Goal: Check status

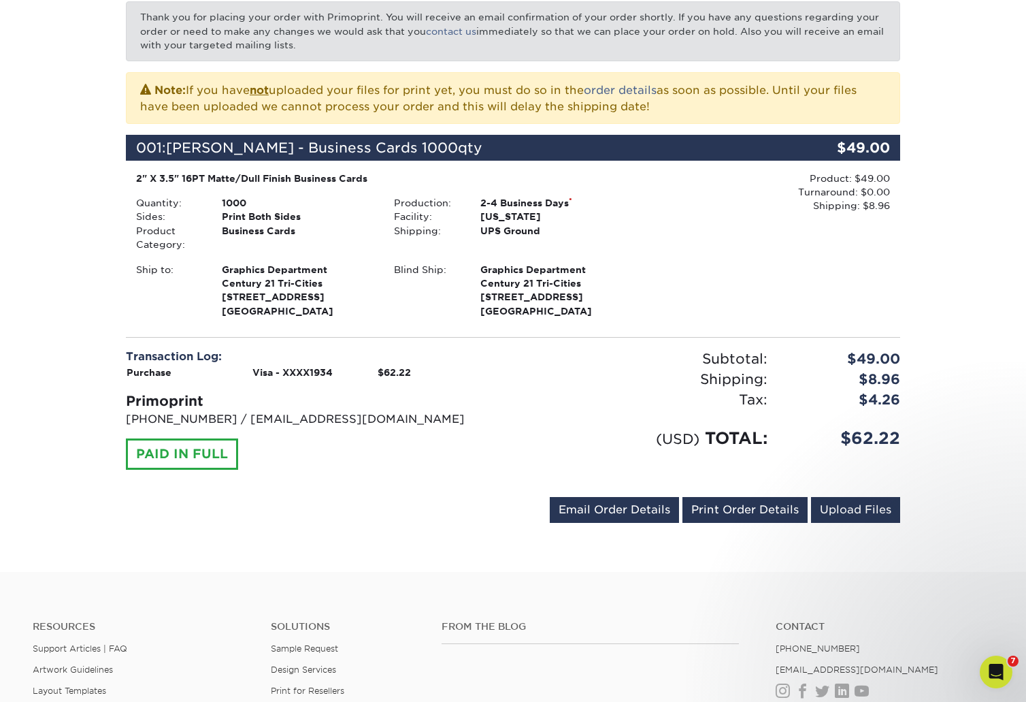
scroll to position [239, 0]
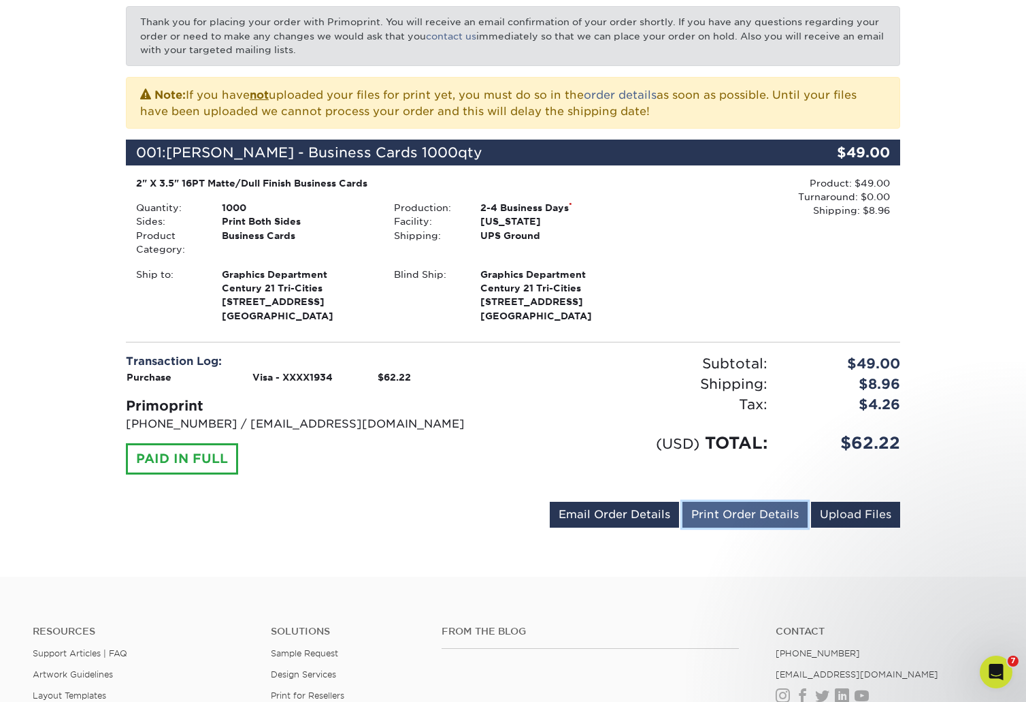
click at [730, 519] on link "Print Order Details" at bounding box center [745, 515] width 125 height 26
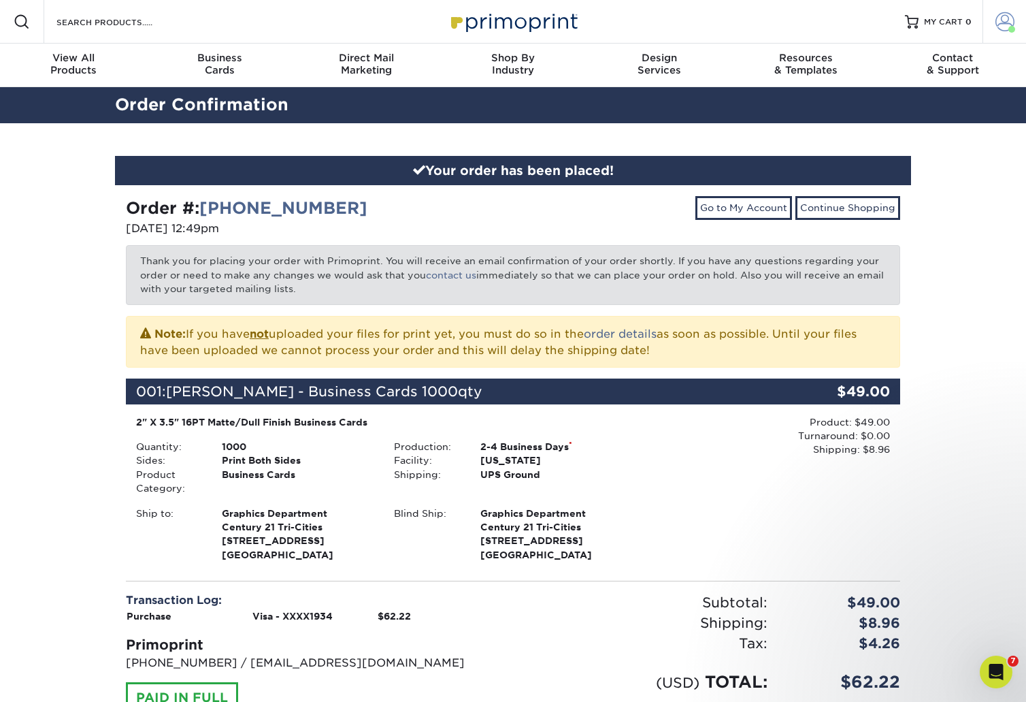
click at [1003, 14] on span at bounding box center [1005, 21] width 19 height 19
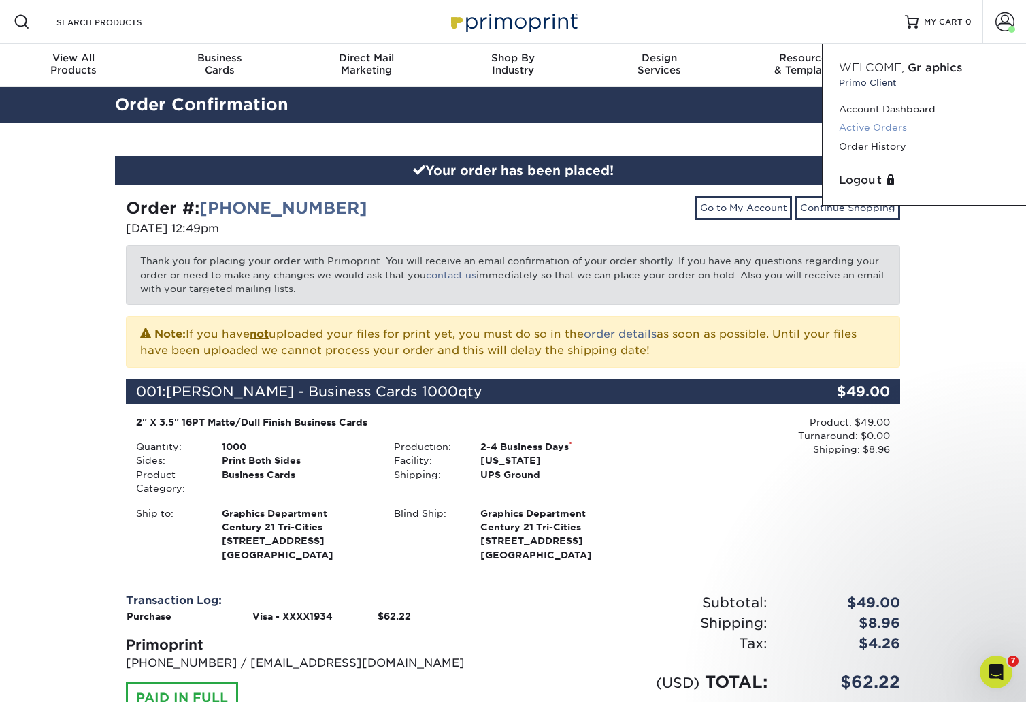
click at [866, 126] on link "Active Orders" at bounding box center [924, 127] width 171 height 18
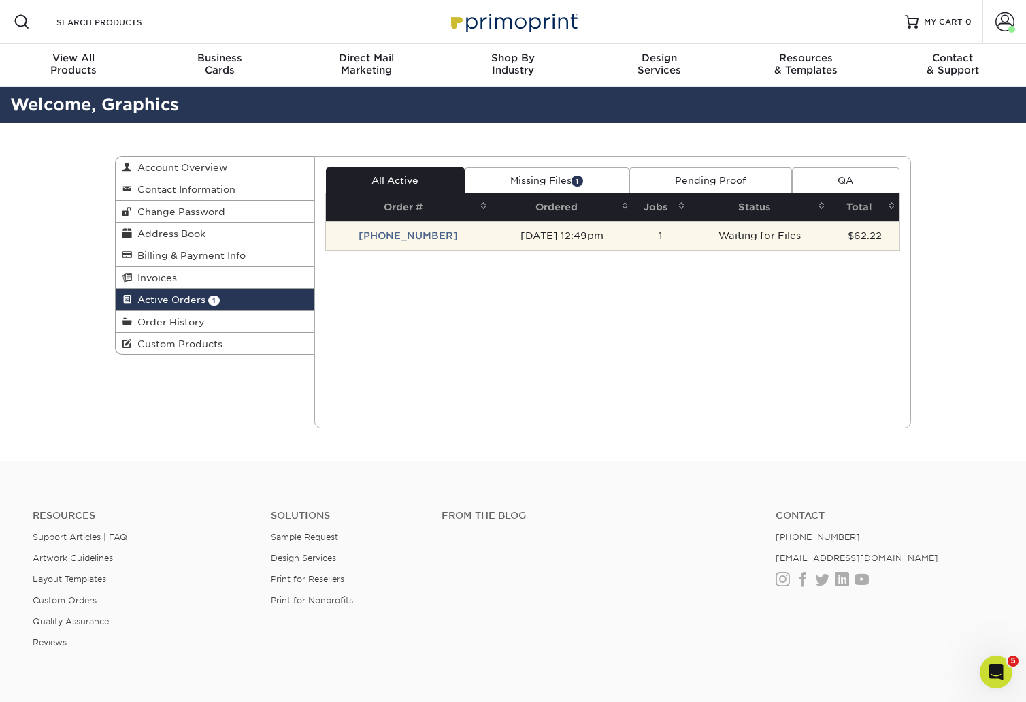
click at [739, 240] on td "Waiting for Files" at bounding box center [759, 235] width 140 height 29
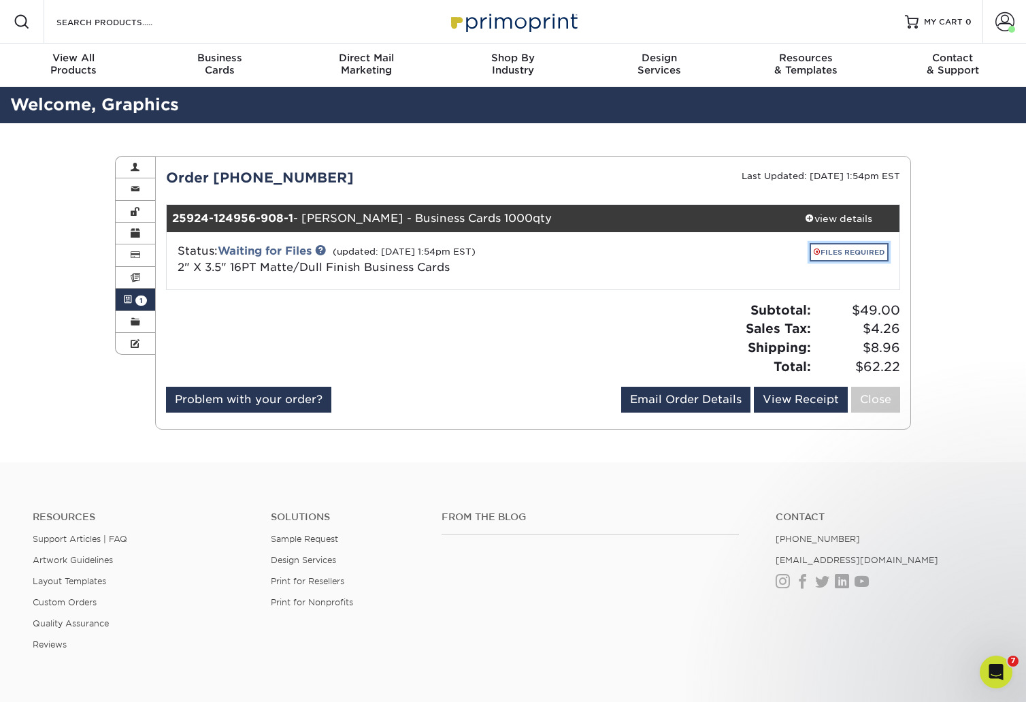
click at [855, 250] on link "FILES REQUIRED" at bounding box center [849, 252] width 79 height 18
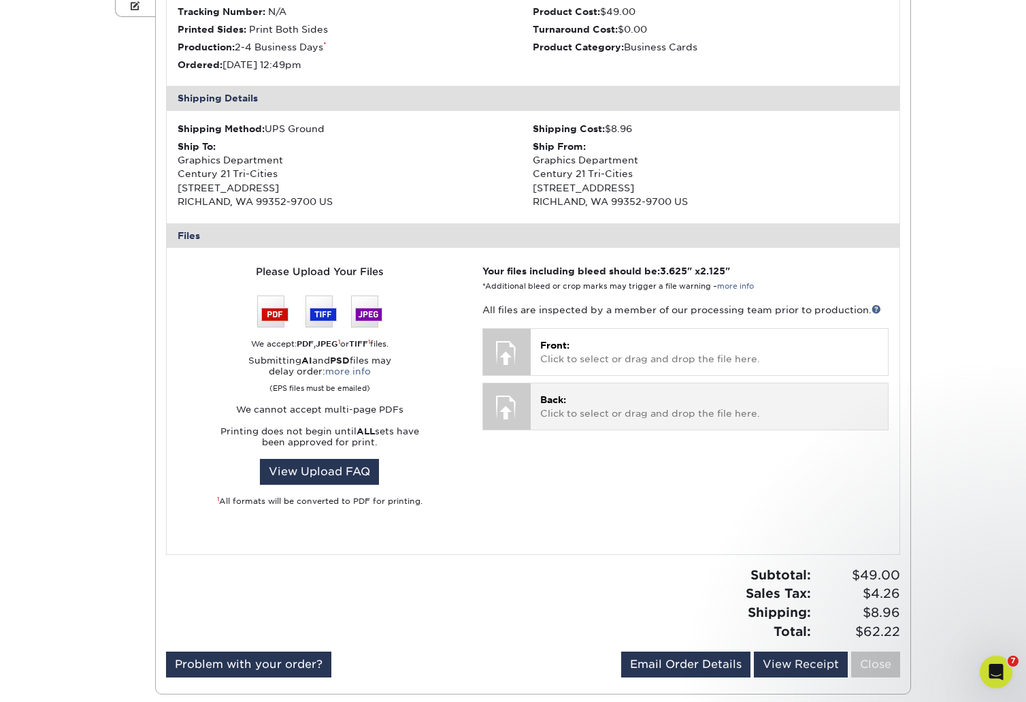
scroll to position [344, 0]
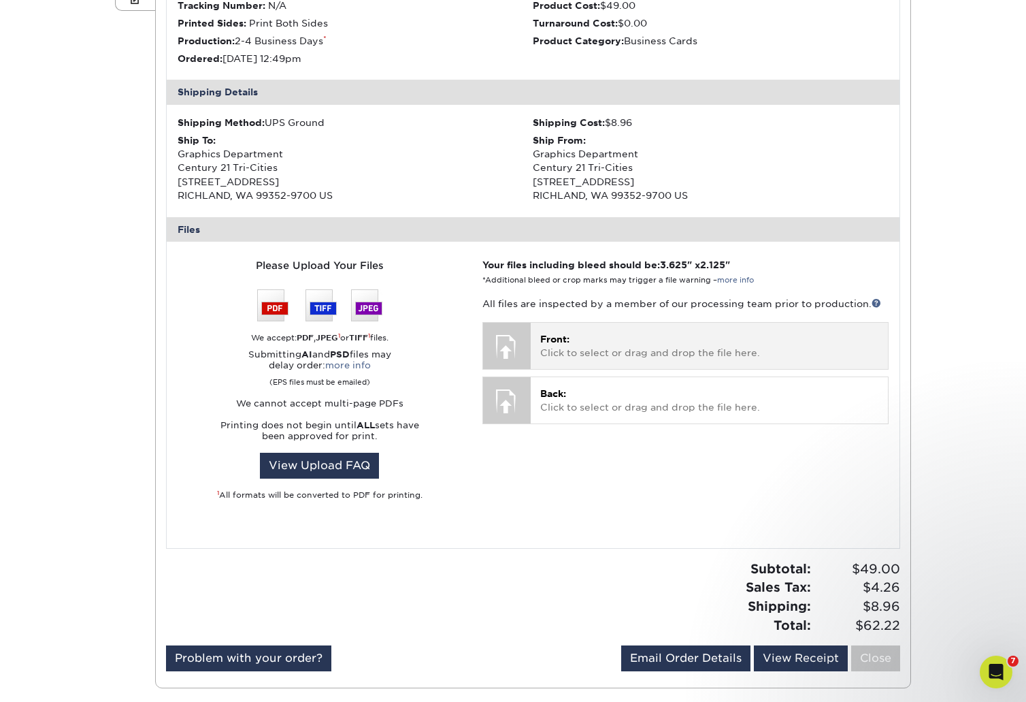
click at [596, 345] on p "Front: Click to select or drag and drop the file here." at bounding box center [709, 346] width 338 height 28
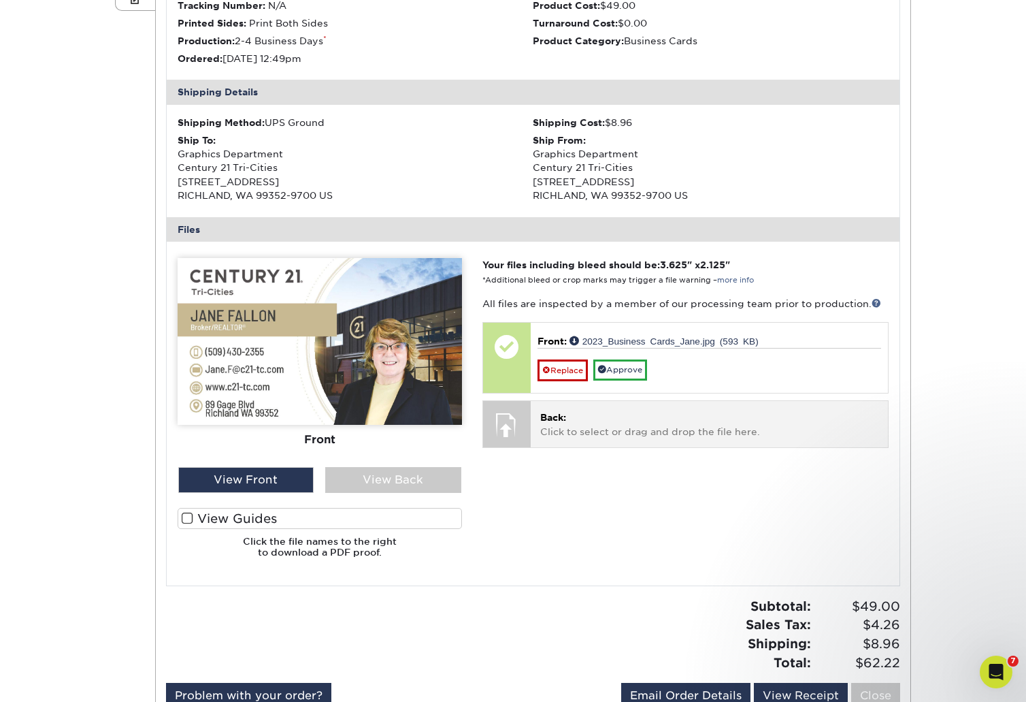
click at [593, 440] on div "Back: Click to select or drag and drop the file here. Choose file" at bounding box center [709, 424] width 357 height 46
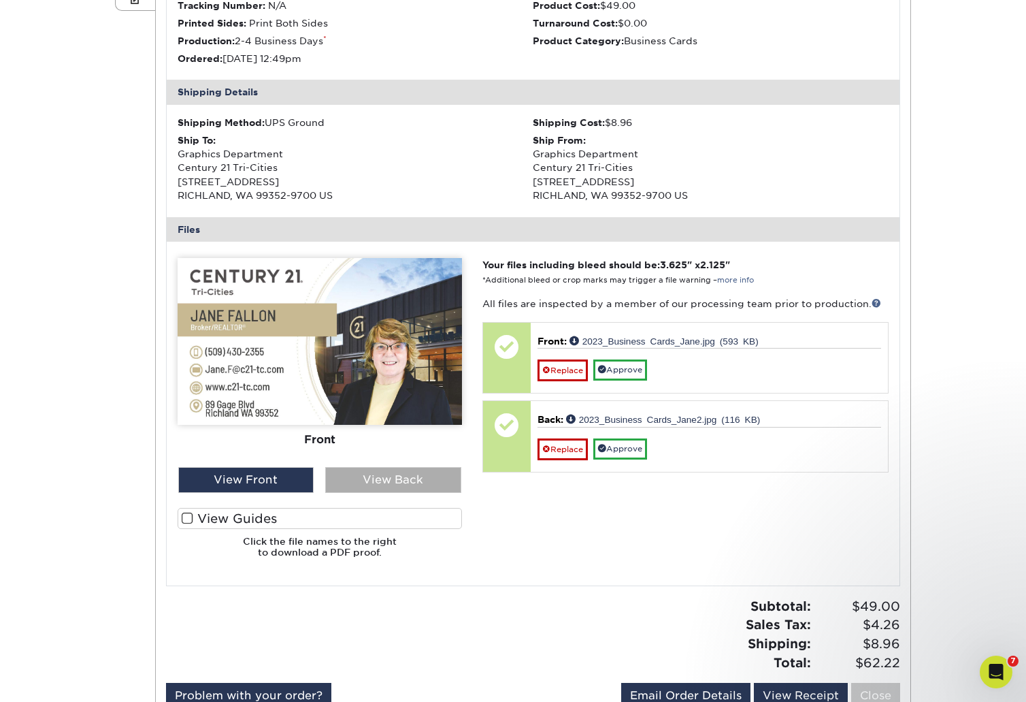
click at [413, 483] on div "View Back" at bounding box center [393, 480] width 136 height 26
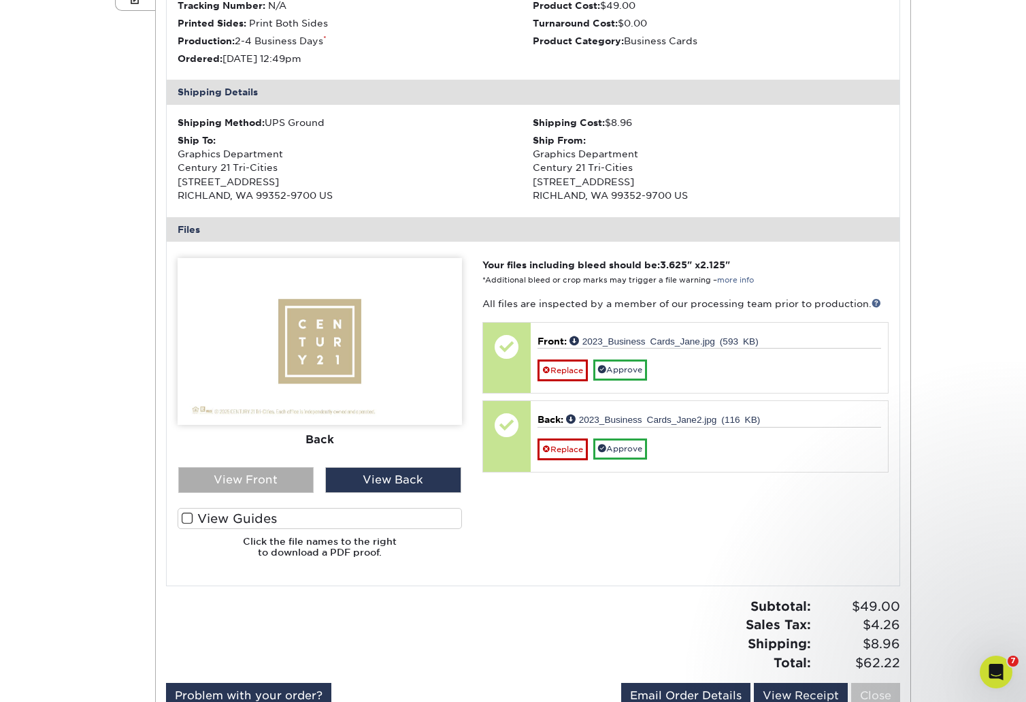
click at [259, 481] on div "View Front" at bounding box center [246, 480] width 136 height 26
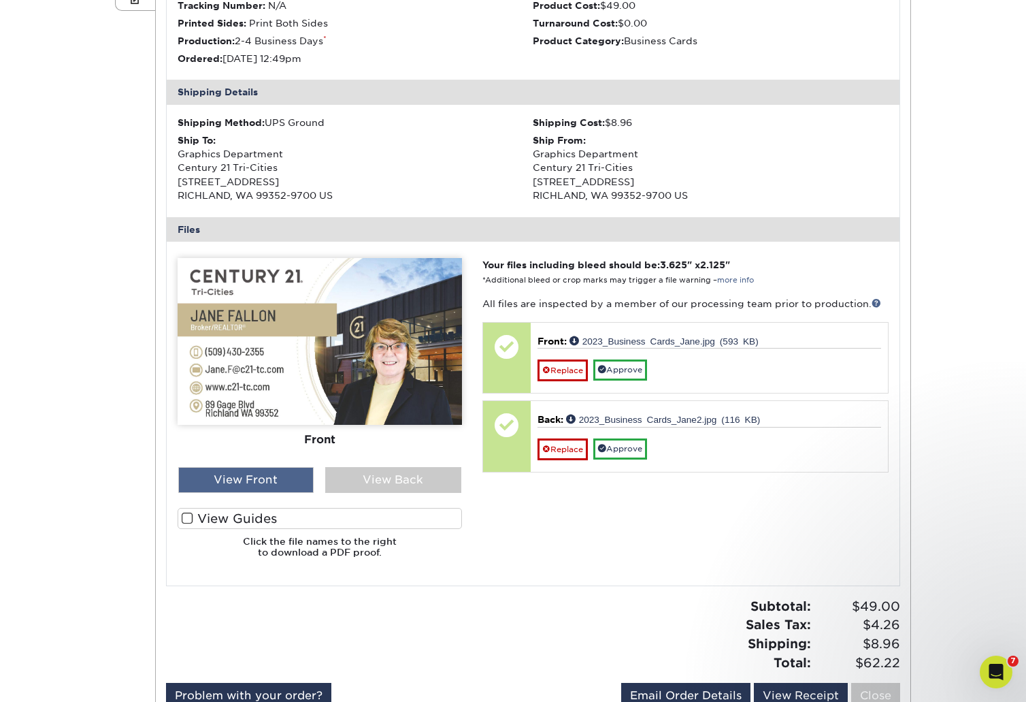
click at [215, 485] on div "View Front" at bounding box center [246, 480] width 136 height 26
click at [372, 481] on div "View Back" at bounding box center [393, 480] width 136 height 26
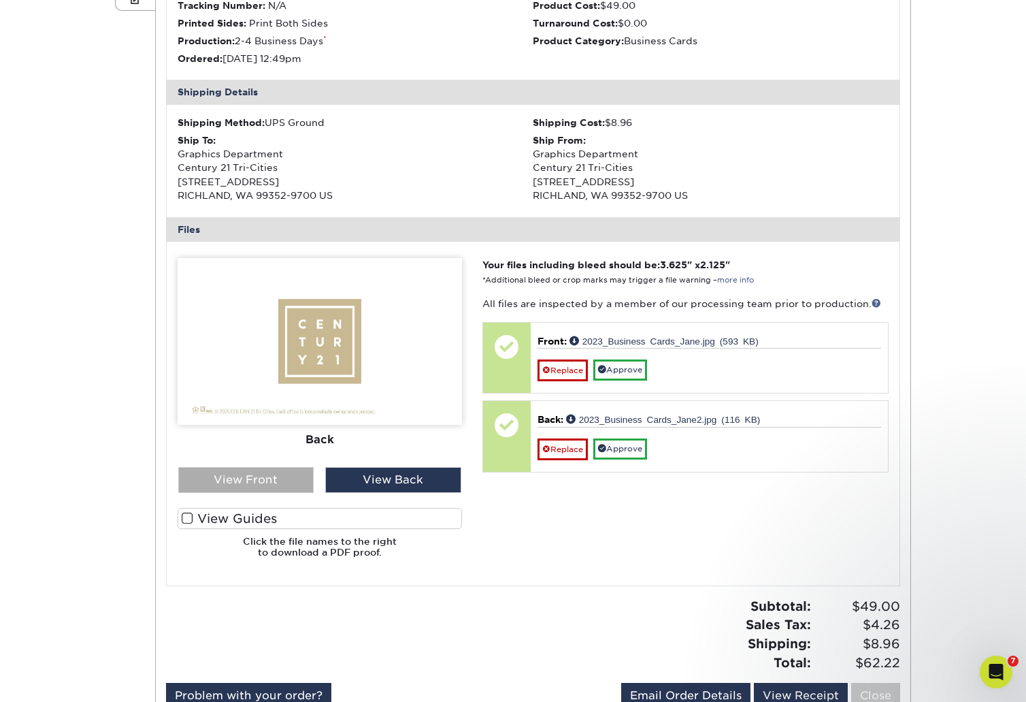
click at [262, 480] on div "View Front" at bounding box center [246, 480] width 136 height 26
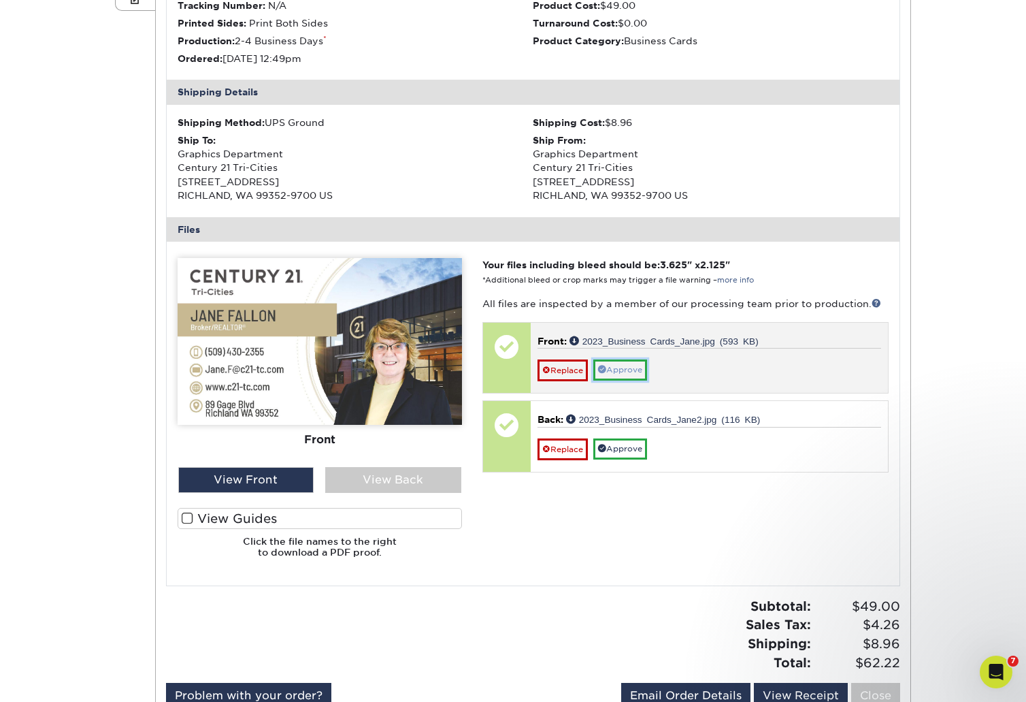
click at [638, 366] on link "Approve" at bounding box center [620, 369] width 54 height 21
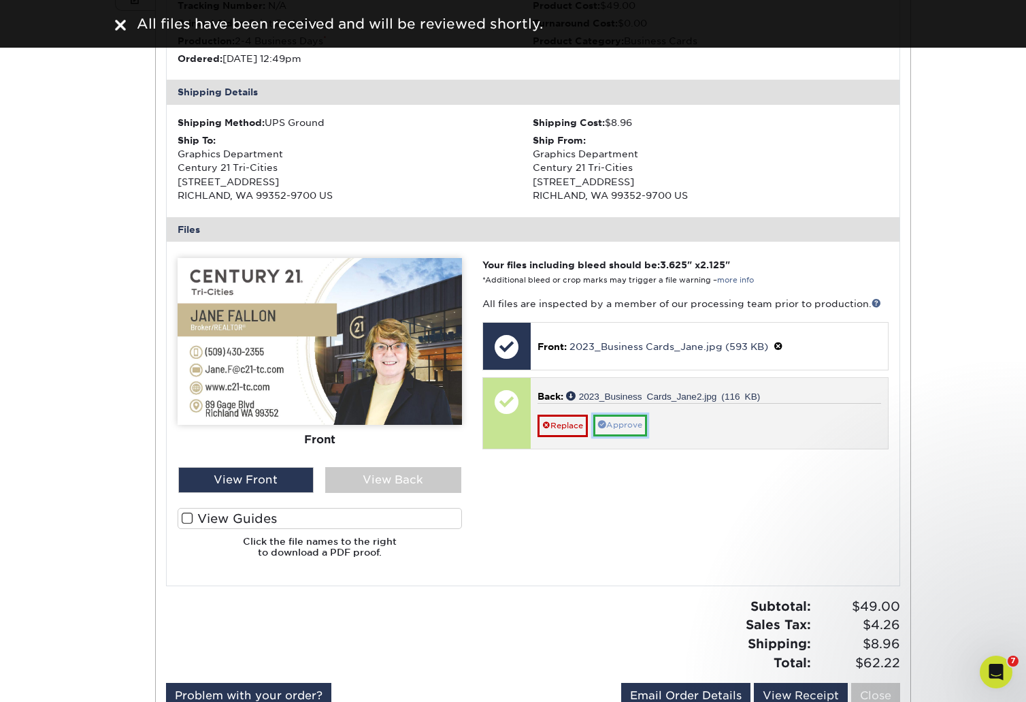
click at [638, 429] on link "Approve" at bounding box center [620, 424] width 54 height 21
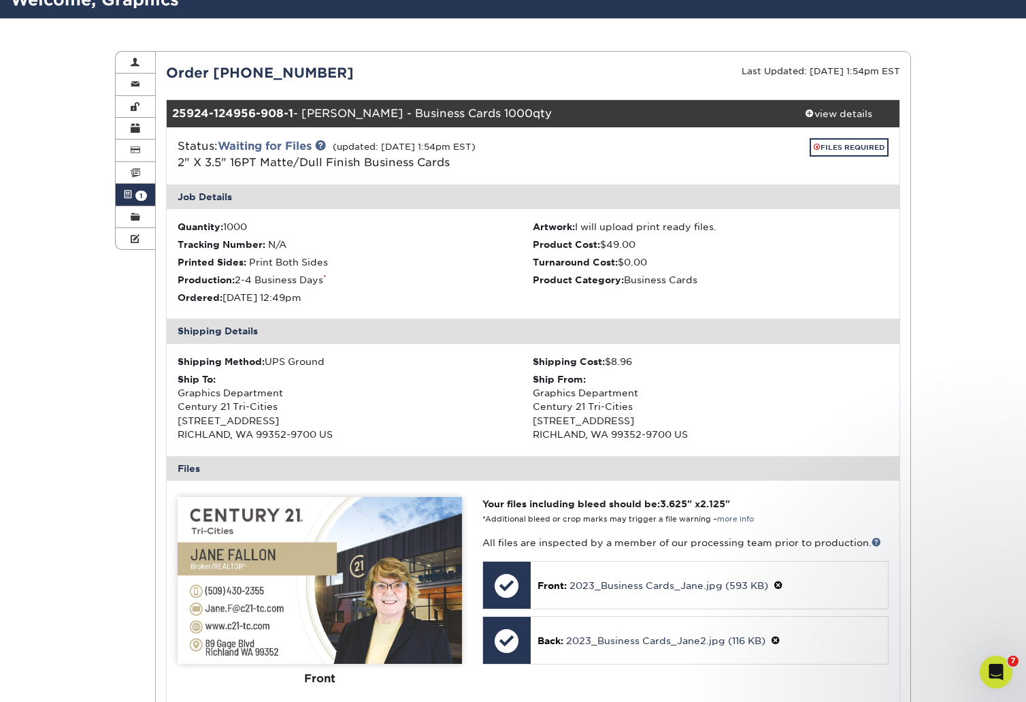
scroll to position [0, 0]
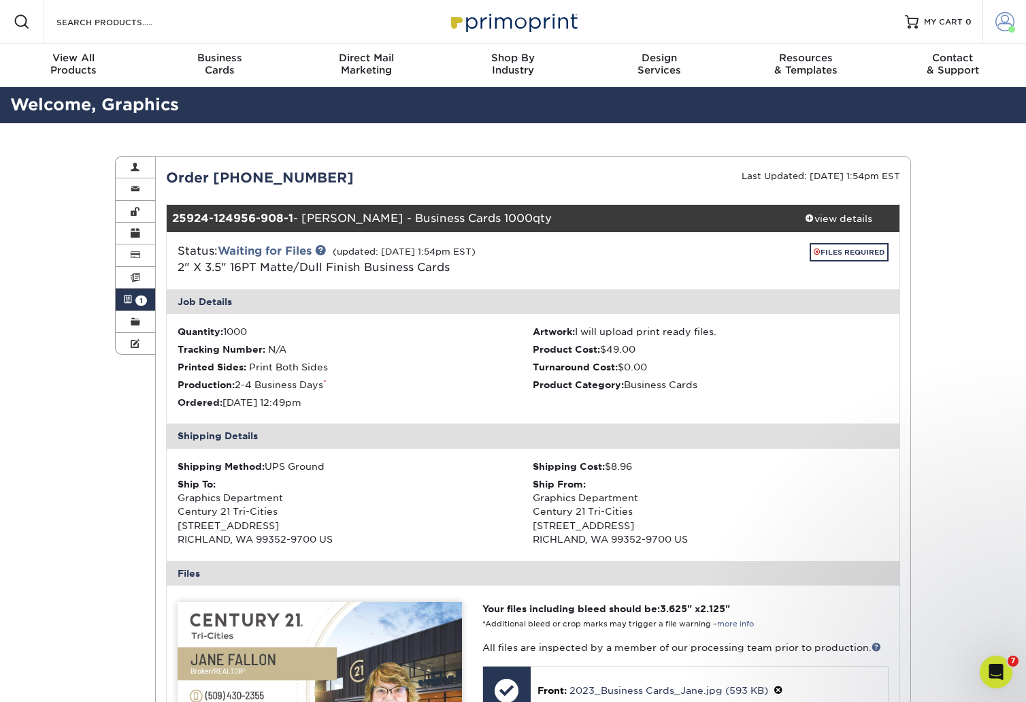
click at [999, 22] on span at bounding box center [1005, 21] width 19 height 19
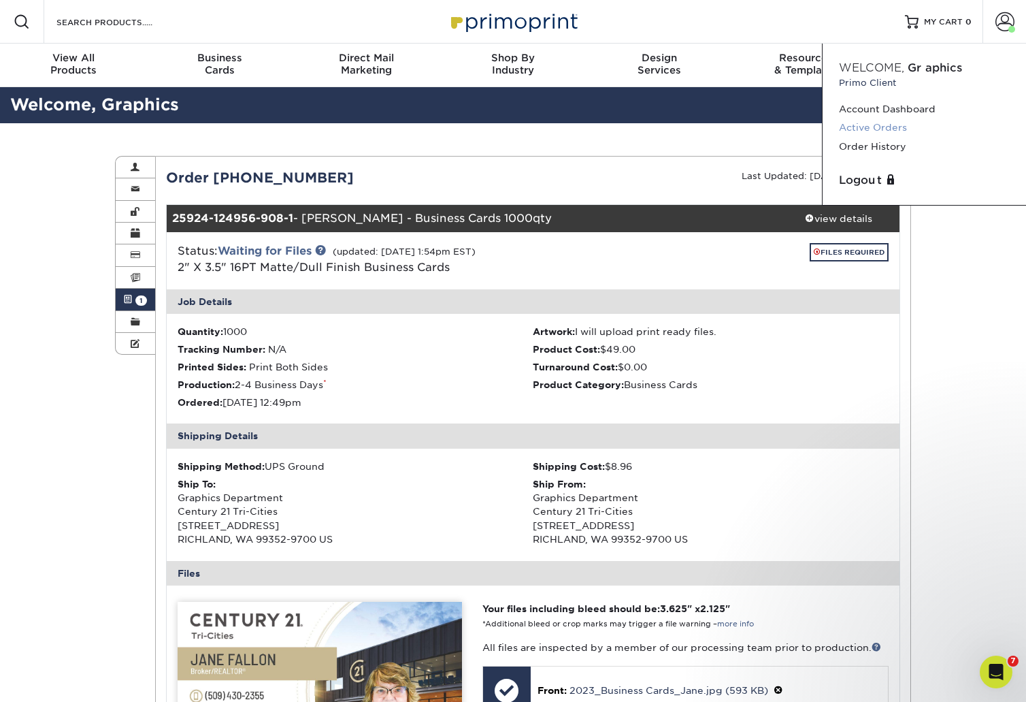
click at [870, 123] on link "Active Orders" at bounding box center [924, 127] width 171 height 18
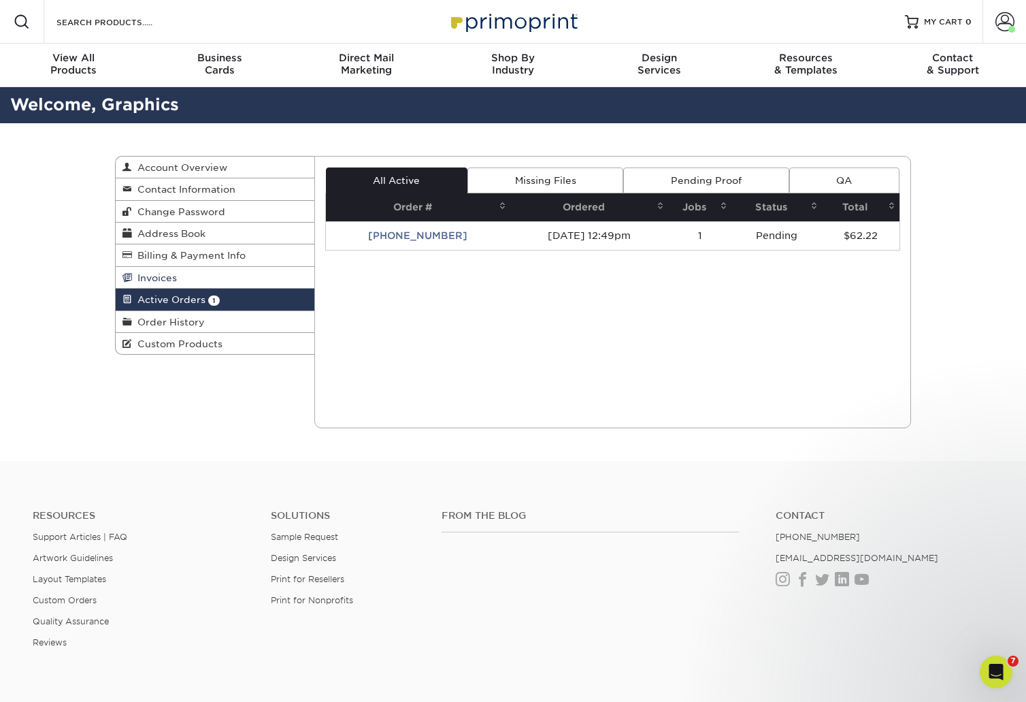
click at [164, 283] on span "Invoices" at bounding box center [154, 277] width 45 height 11
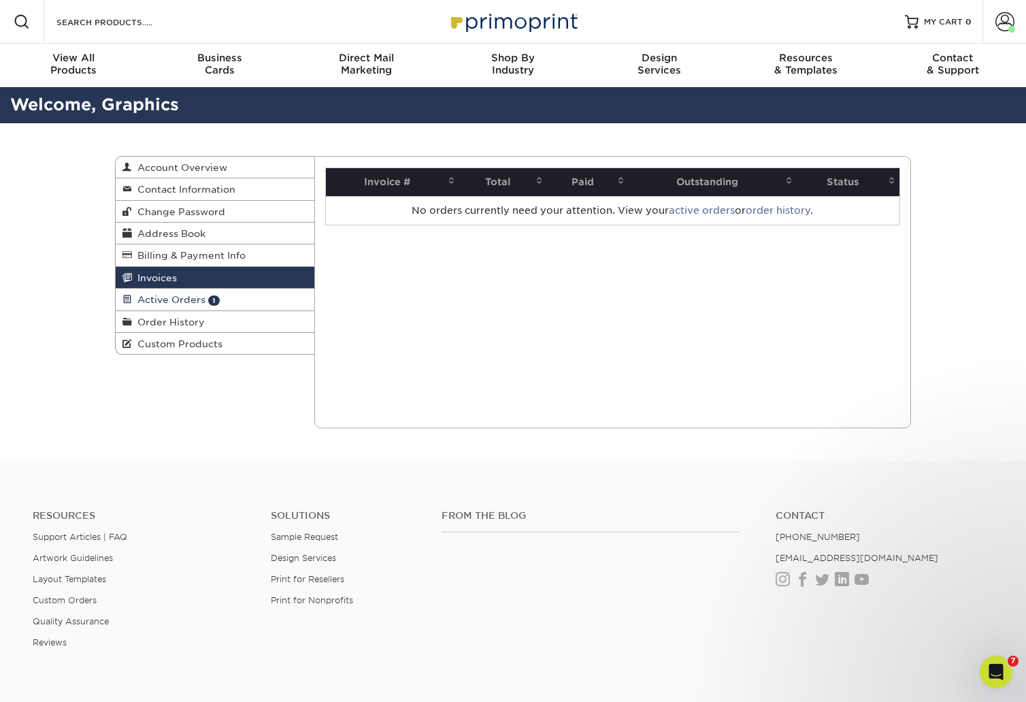
click at [162, 305] on span "Active Orders" at bounding box center [168, 299] width 73 height 11
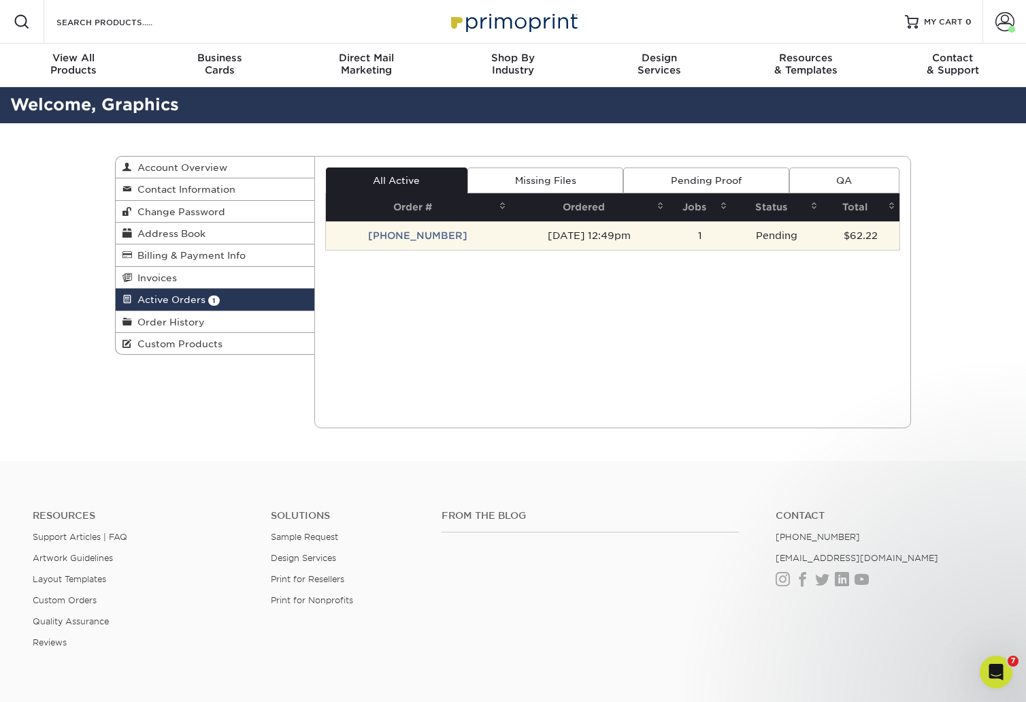
click at [391, 240] on td "[PHONE_NUMBER]" at bounding box center [418, 235] width 184 height 29
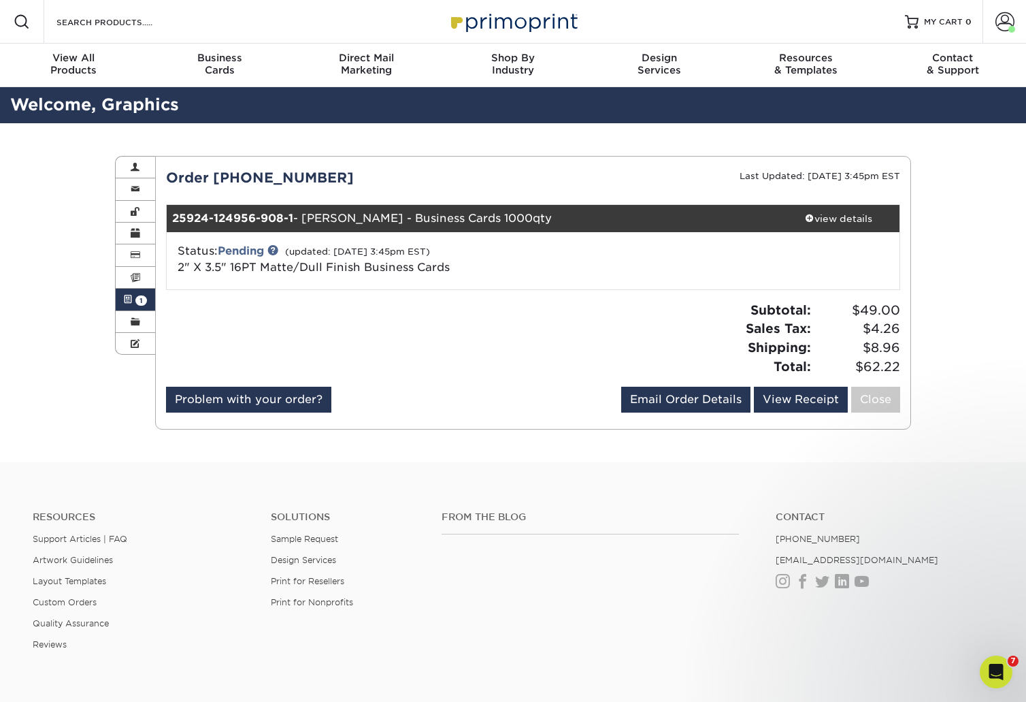
click at [933, 149] on div "Active Orders Account Overview Contact Information Change Password Address Book…" at bounding box center [513, 292] width 1026 height 339
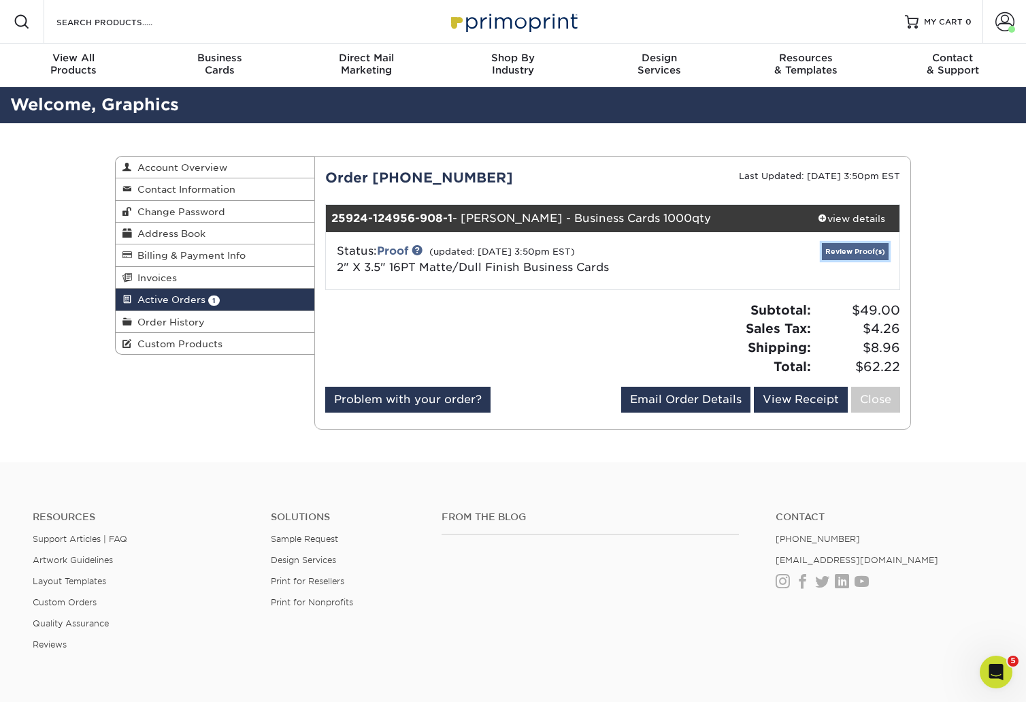
click at [862, 249] on link "Review Proof(s)" at bounding box center [855, 251] width 67 height 17
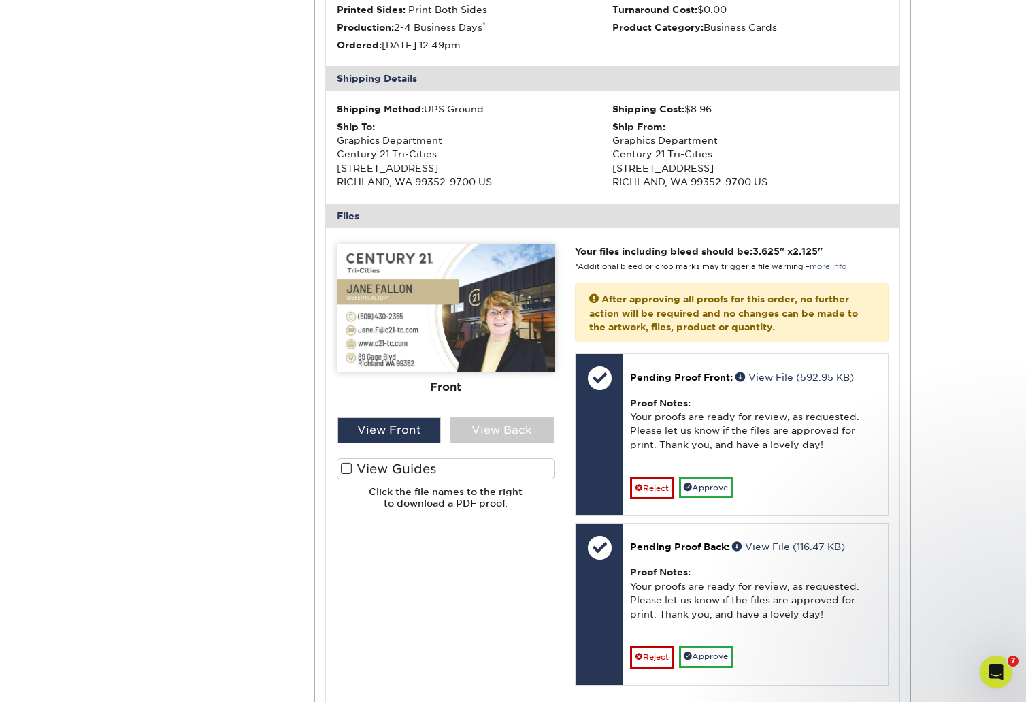
scroll to position [357, 0]
click at [351, 470] on span at bounding box center [347, 469] width 12 height 13
click at [0, 0] on input "View Guides" at bounding box center [0, 0] width 0 height 0
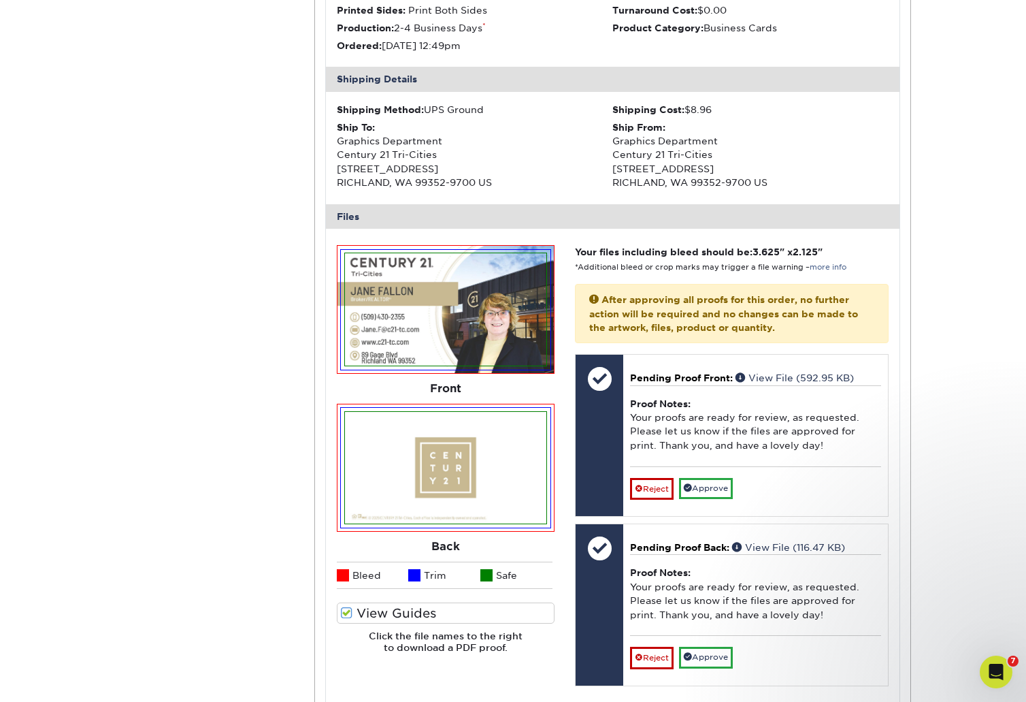
click at [348, 612] on span at bounding box center [347, 612] width 12 height 13
click at [0, 0] on input "View Guides" at bounding box center [0, 0] width 0 height 0
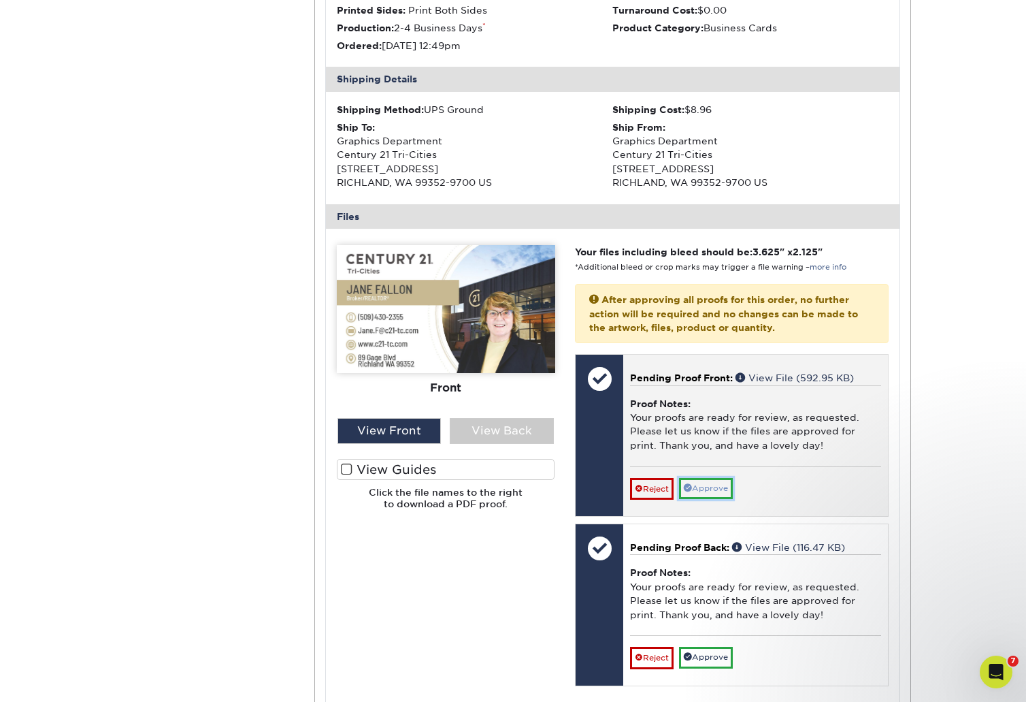
click at [725, 489] on link "Approve" at bounding box center [706, 488] width 54 height 21
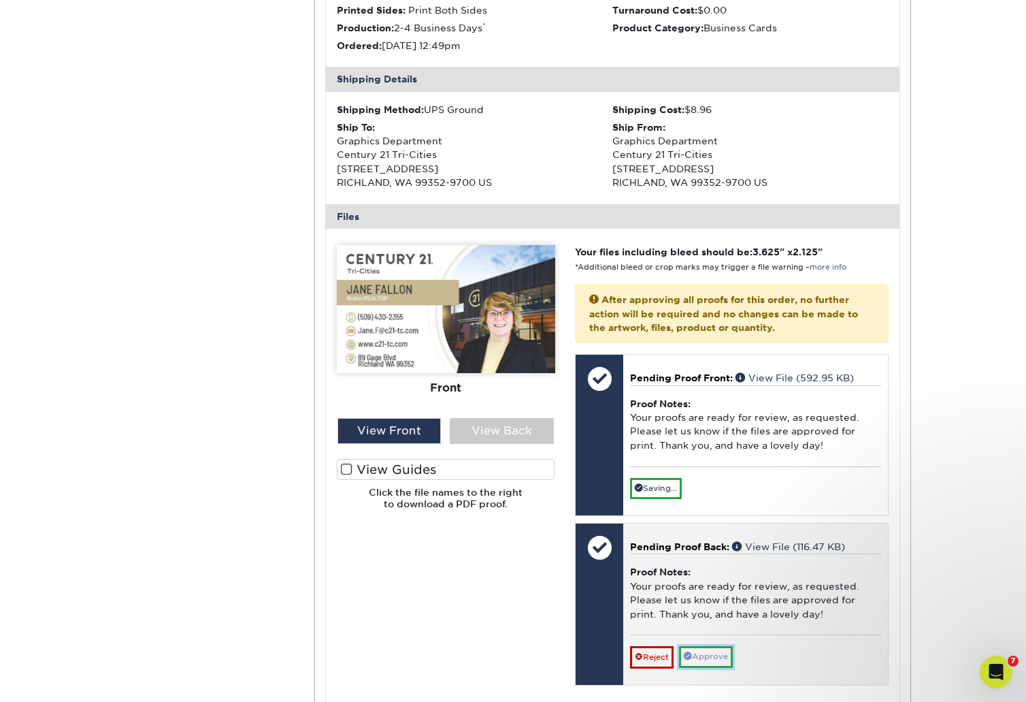
click at [732, 657] on link "Approve" at bounding box center [706, 656] width 54 height 21
